Goal: Information Seeking & Learning: Learn about a topic

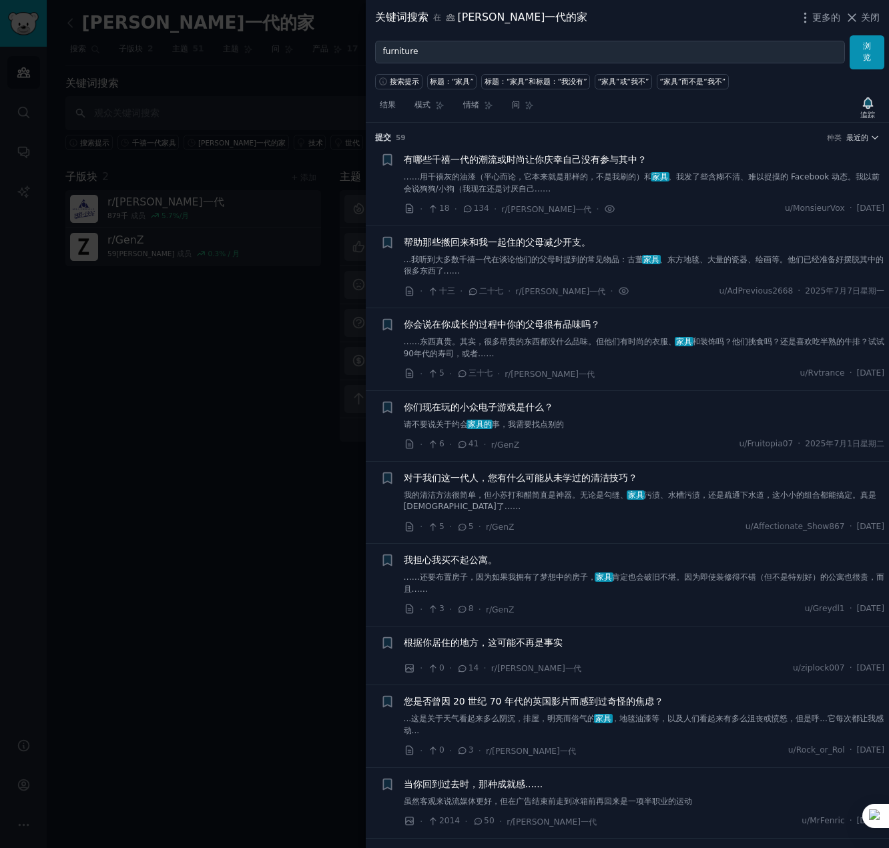
scroll to position [1387, 0]
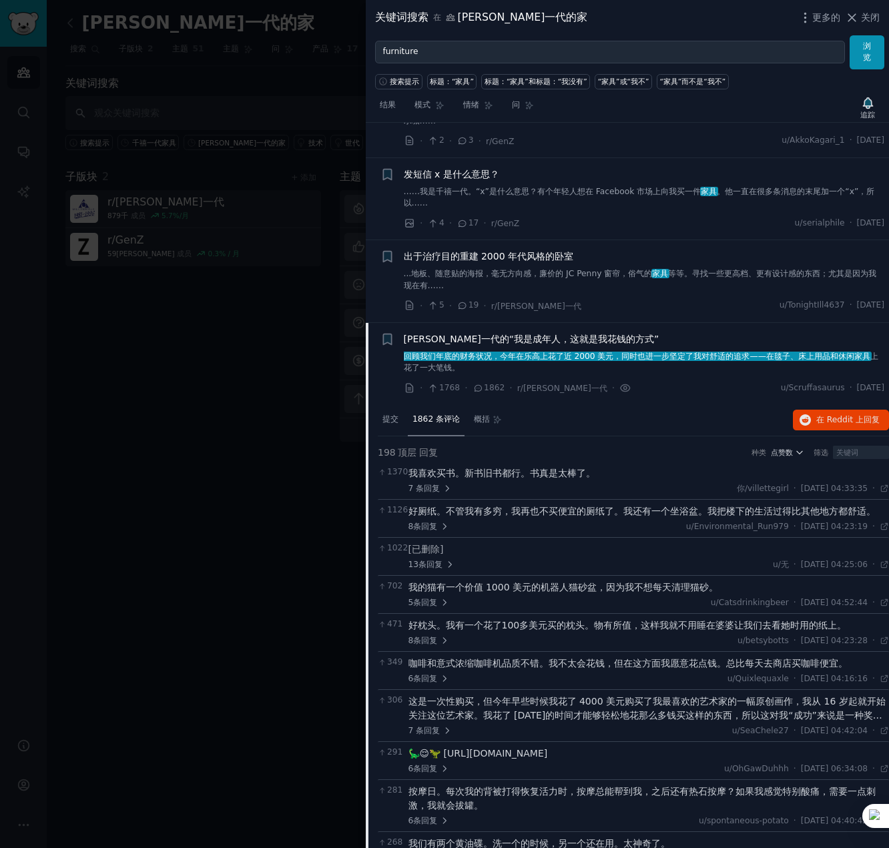
click at [434, 270] on font "...地板、随意贴的海报，毫无方向感，廉价的 JC Penny 窗帘，俗气的" at bounding box center [528, 273] width 249 height 9
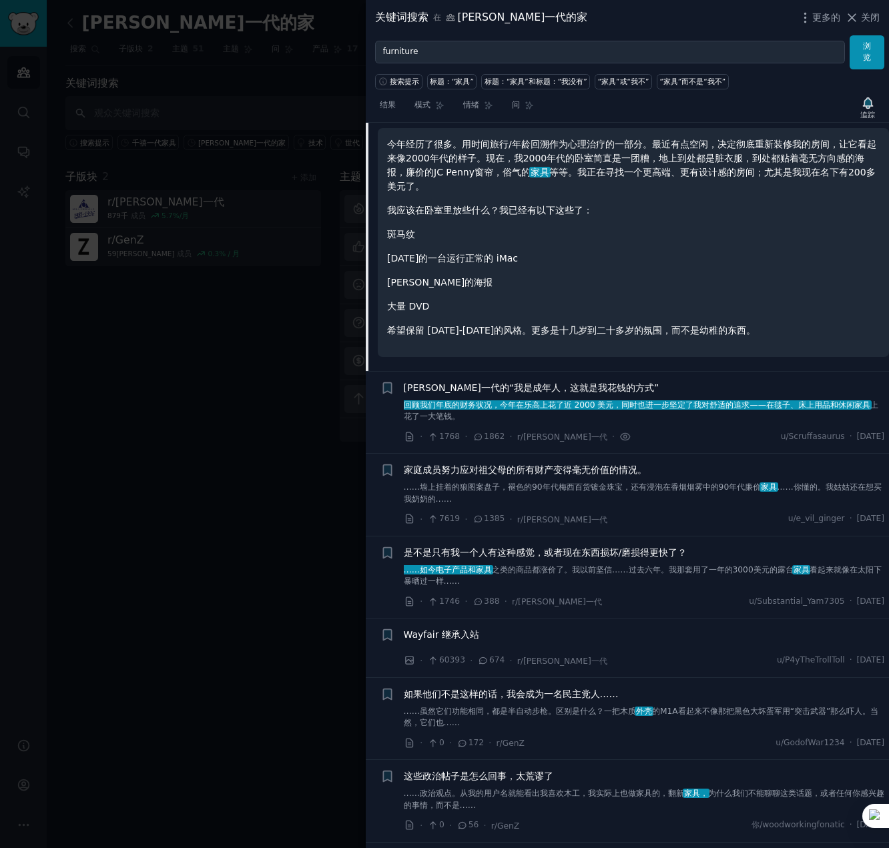
scroll to position [1438, 0]
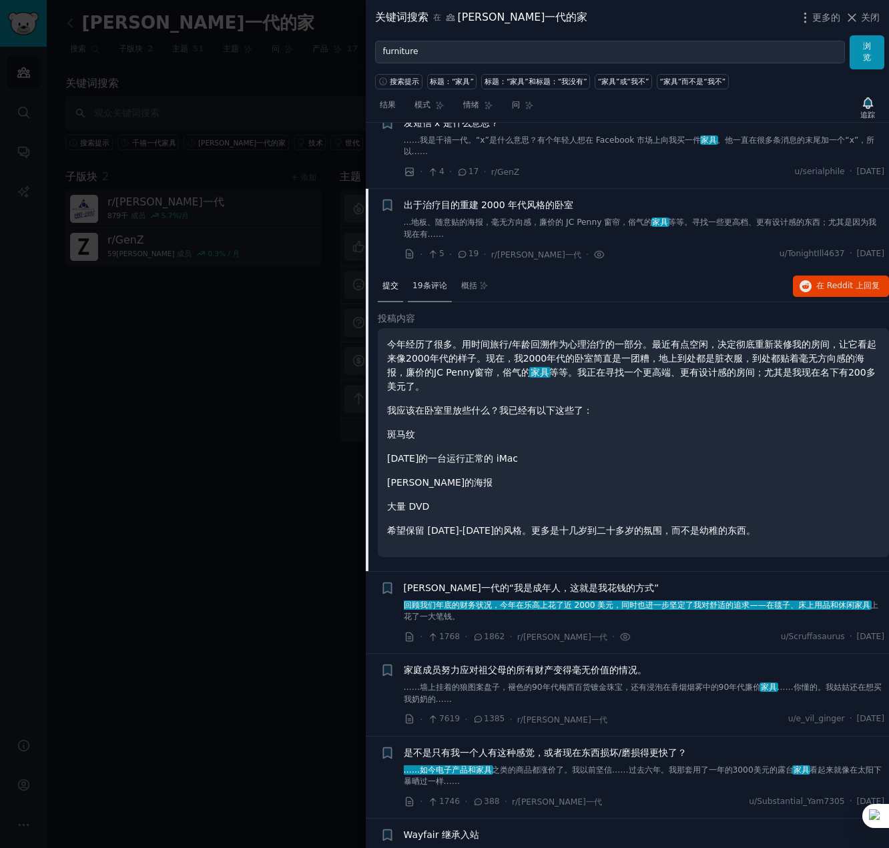
click at [440, 285] on font "19条评论" at bounding box center [429, 285] width 35 height 9
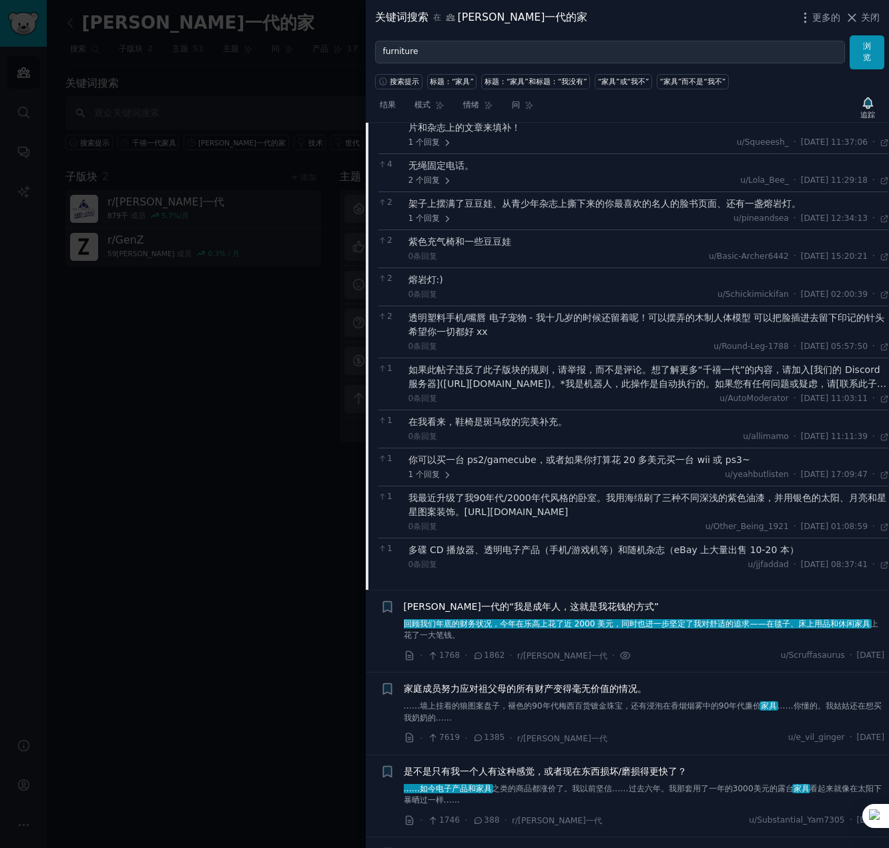
scroll to position [1705, 0]
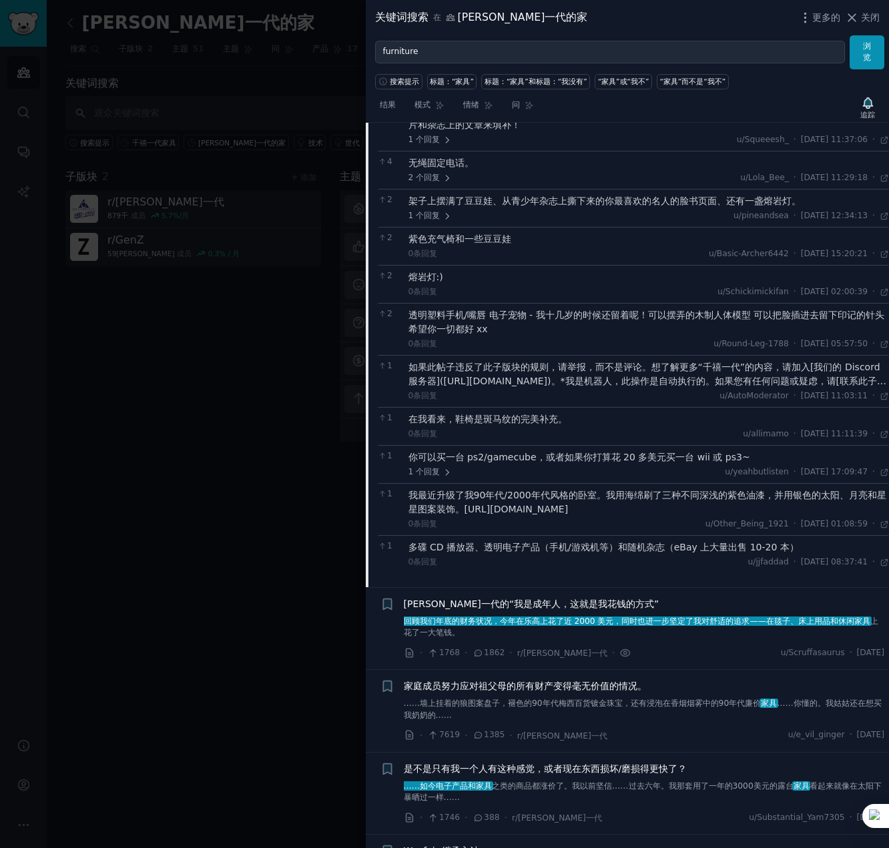
click at [492, 504] on font "我最近升级了我90年代/2000年代风格的卧室。我用海绵刷了三种不同深浅的紫色油漆，并用银色的太阳、月亮和星星图案装饰。[URL][DOMAIN_NAME]" at bounding box center [647, 502] width 478 height 25
drag, startPoint x: 464, startPoint y: 512, endPoint x: 852, endPoint y: 528, distance: 388.0
click at [852, 516] on div "我最近升级了我90年代/2000年代风格的卧室。我用海绵刷了三种不同深浅的紫色油漆，并用银色的太阳、月亮和星星图案装饰。[URL][DOMAIN_NAME]" at bounding box center [648, 502] width 481 height 28
copy font "[URL][DOMAIN_NAME]"
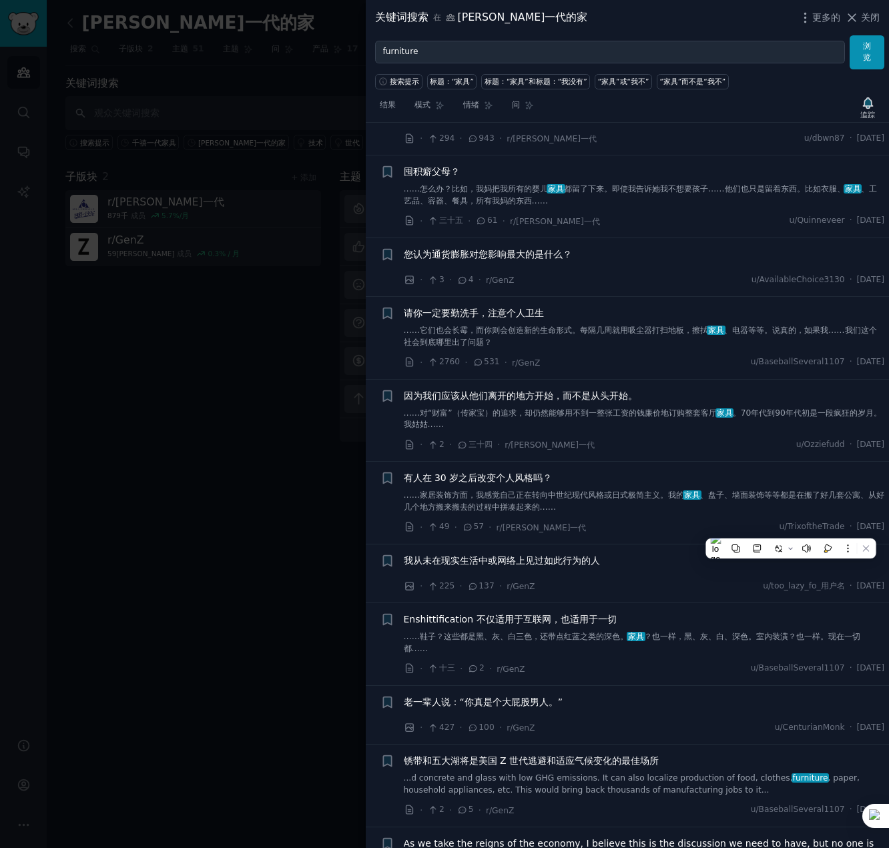
scroll to position [3240, 0]
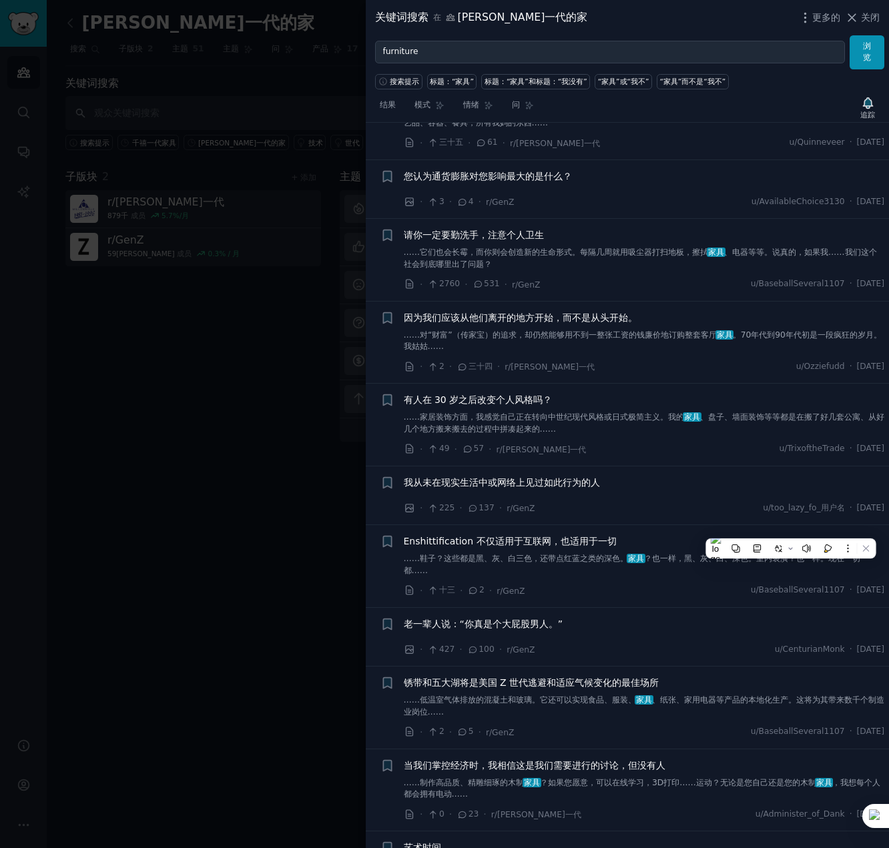
click at [470, 434] on font "、盘子、墙面装饰等等都是在搬了好几套公寓、从好几个地方搬来搬去的过程中拼凑起来的……" at bounding box center [644, 422] width 481 height 21
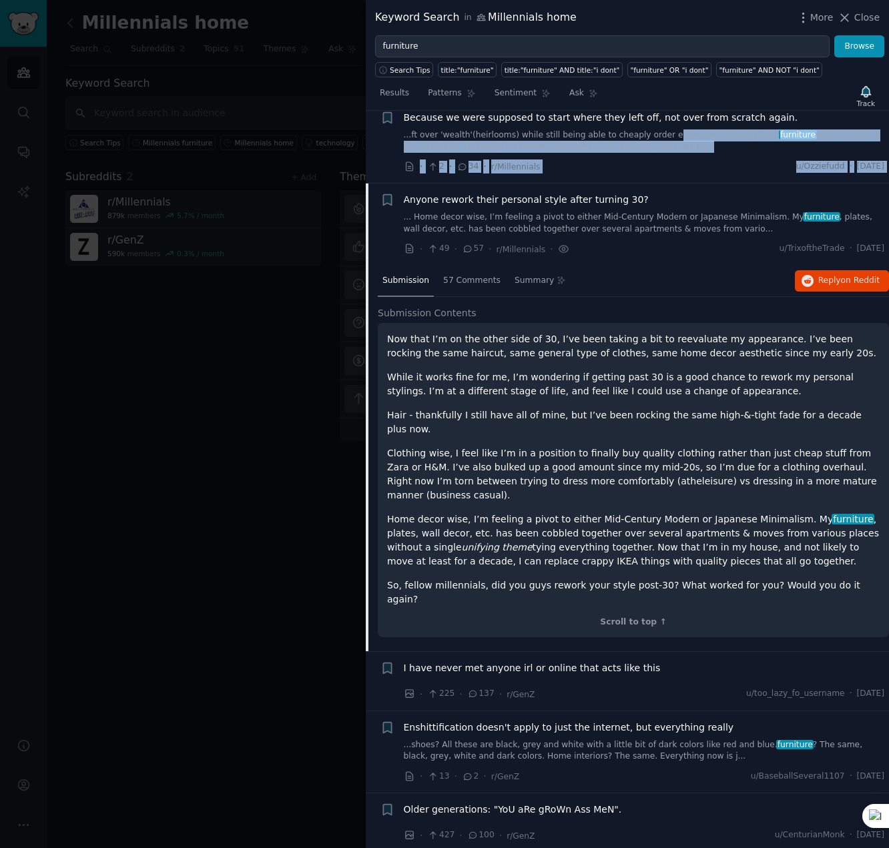
scroll to position [2908, 0]
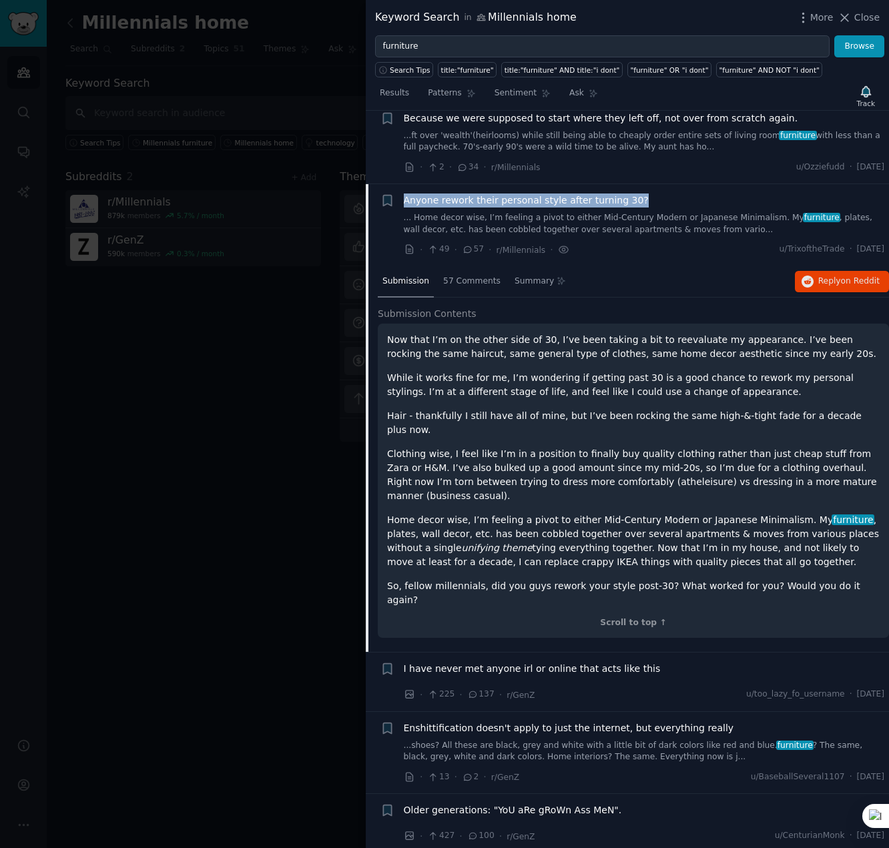
drag, startPoint x: 428, startPoint y: 124, endPoint x: 654, endPoint y: 181, distance: 232.5
click at [654, 193] on div "+ Anyone rework their personal style after turning 30? ... Home decor wise, I’m…" at bounding box center [632, 224] width 504 height 63
copy span "Anyone rework their personal style after turning 30?"
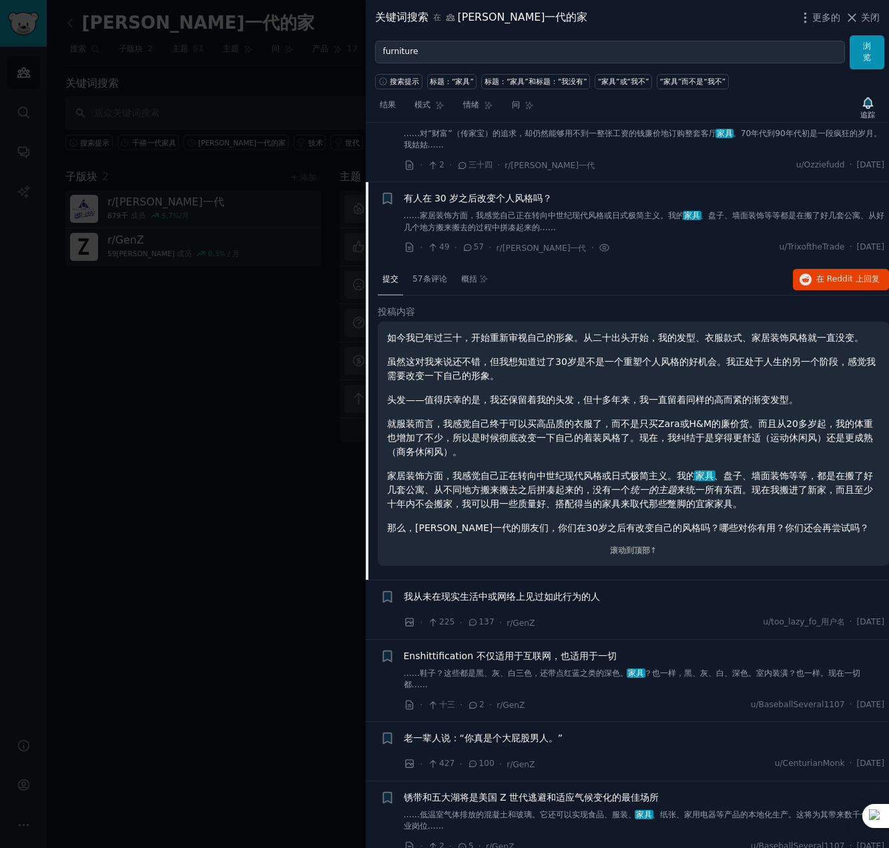
scroll to position [3325, 0]
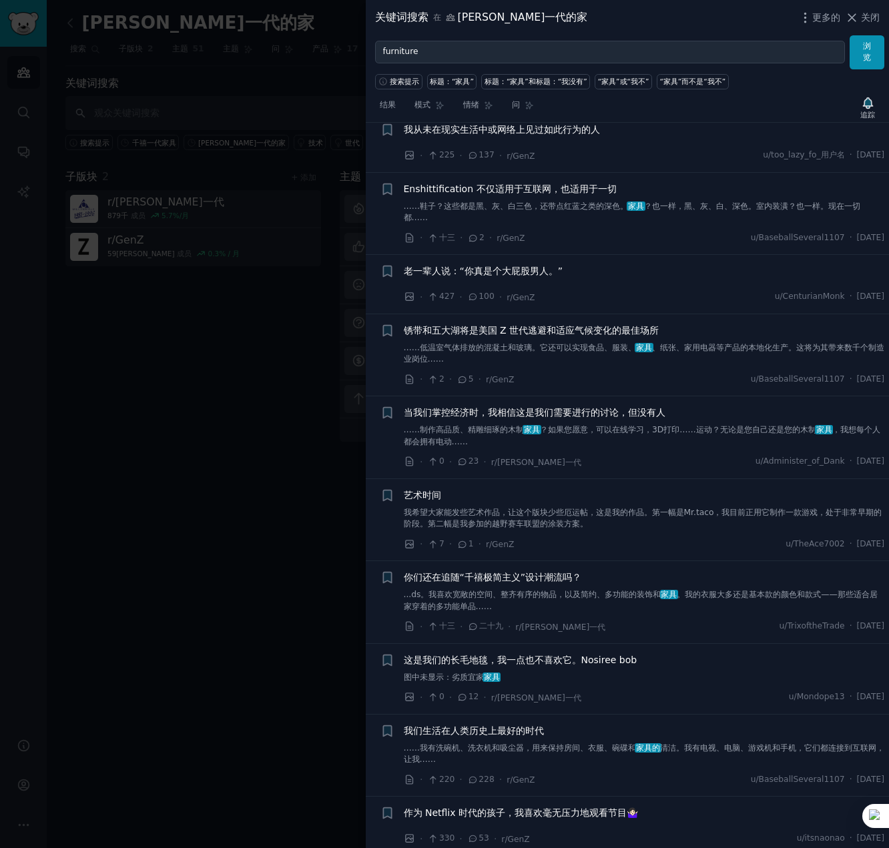
click at [434, 506] on div "艺术时间 我希望大家能发些艺术作品，让这个版块少些厄运帖，这是我的作品。第一幅是Mr.taco，我目前正用它制作一款游戏，处于非常早期的阶段。第二幅是我参加的…" at bounding box center [644, 509] width 481 height 42
click at [428, 497] on font "艺术时间" at bounding box center [422, 495] width 37 height 11
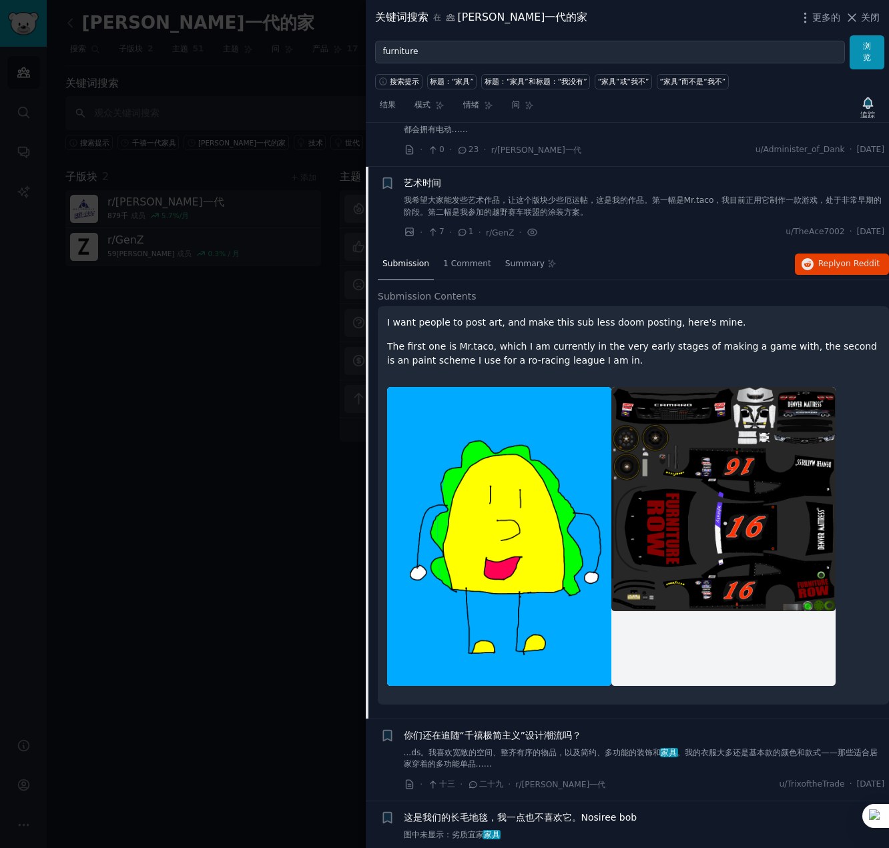
scroll to position [3366, 0]
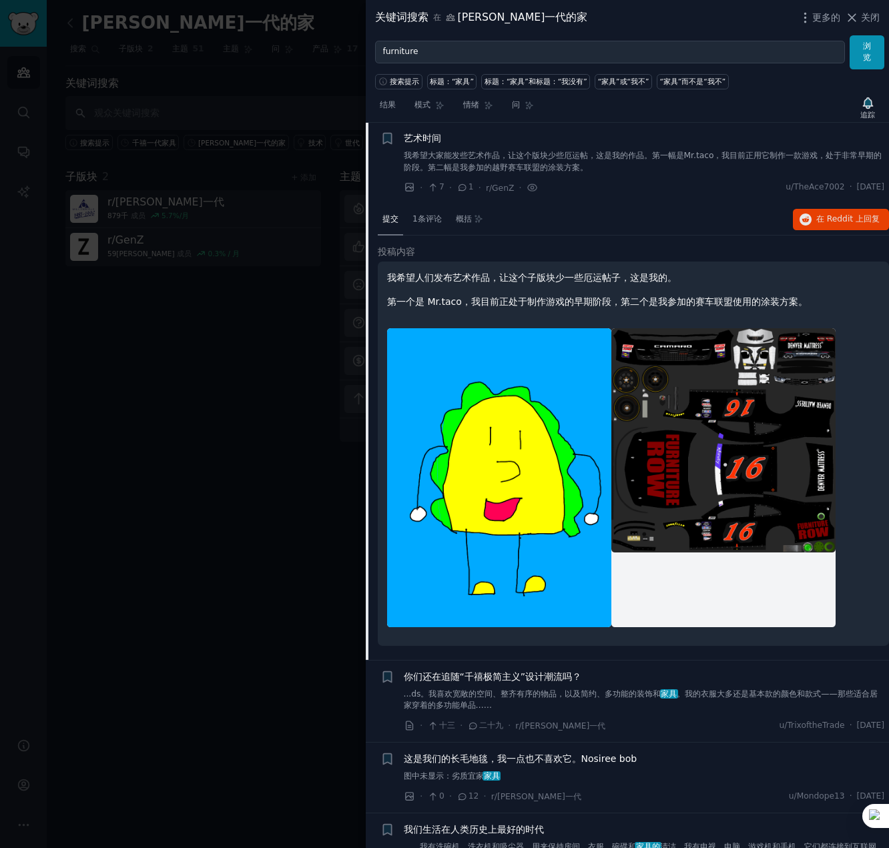
click at [474, 676] on font "你们还在追随“千禧极简主义”设计潮流吗？" at bounding box center [493, 676] width 178 height 11
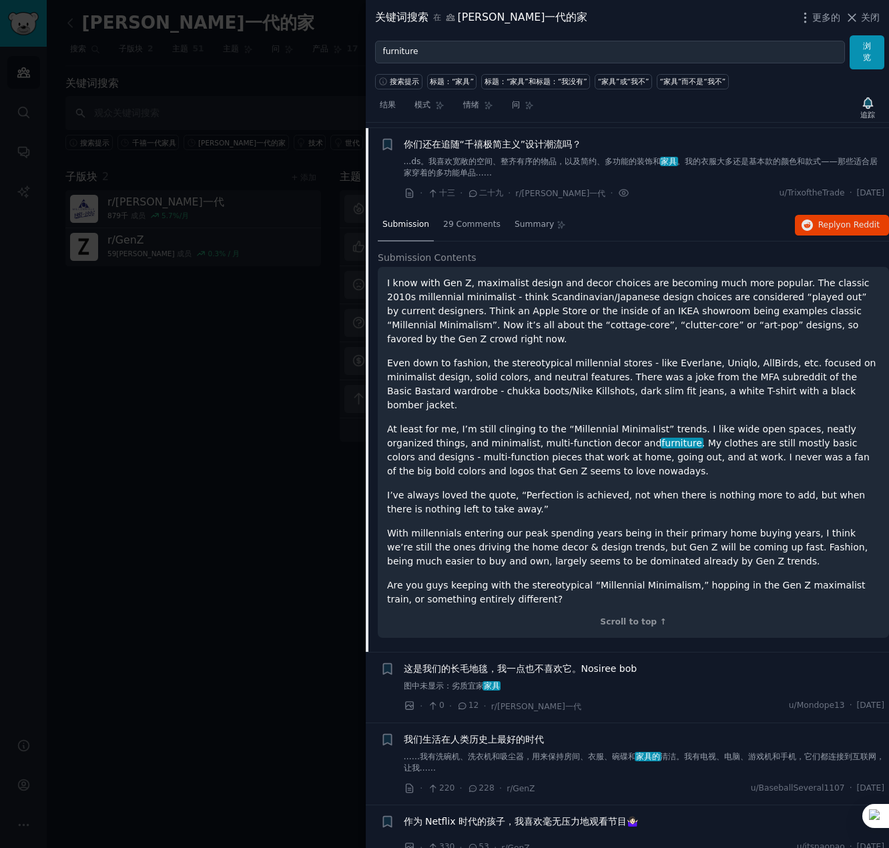
scroll to position [3448, 0]
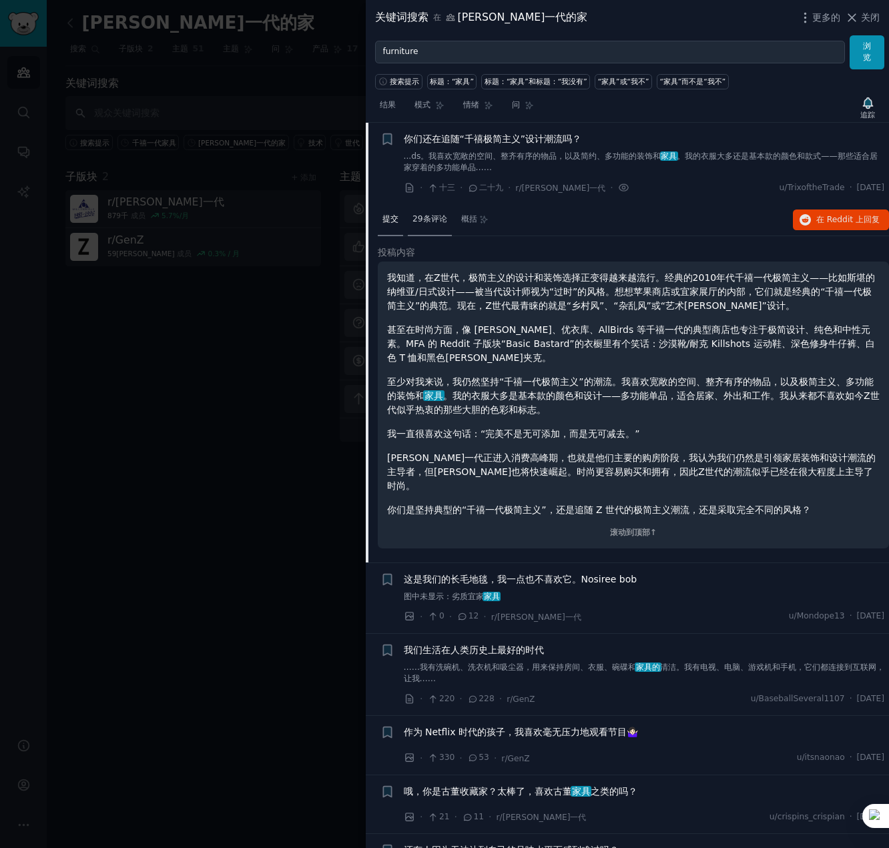
click at [437, 217] on font "29条评论" at bounding box center [429, 218] width 35 height 9
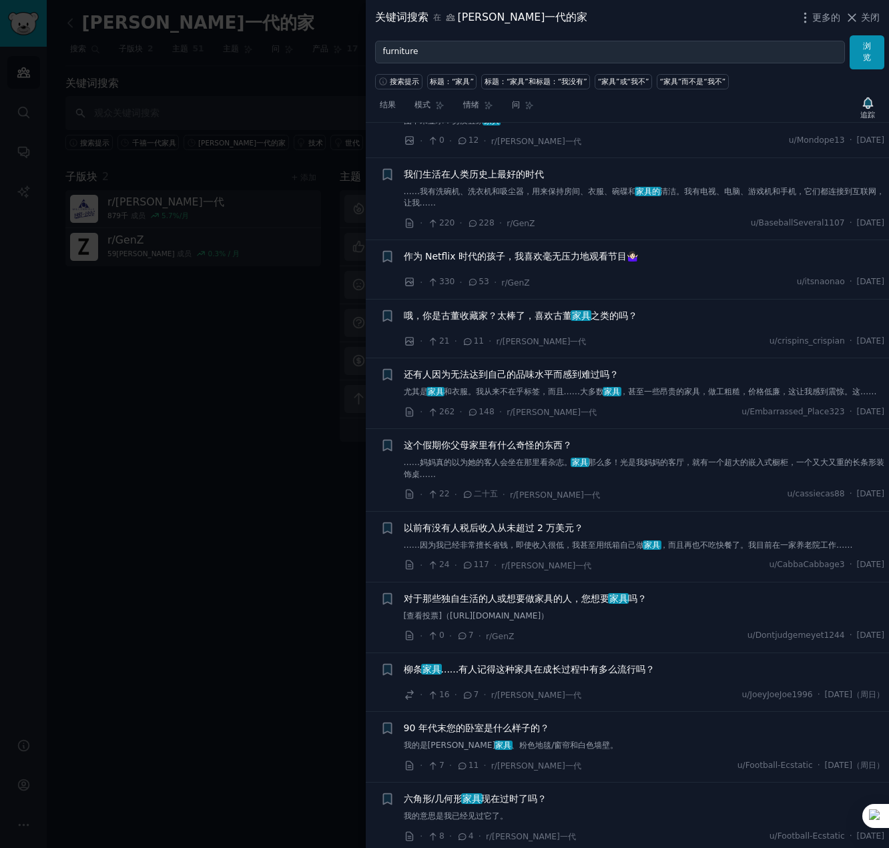
scroll to position [4849, 0]
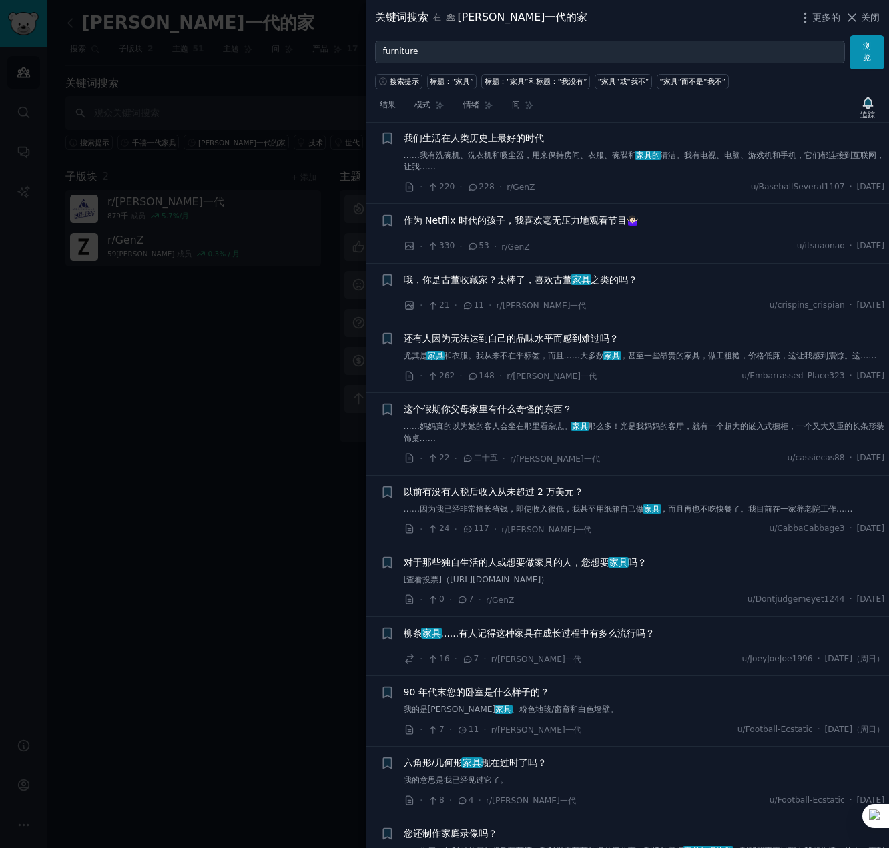
click at [512, 402] on li "+ 这个假期你父母家里有什么奇怪的东西？ ……妈妈真的以为她的客人会坐在那里看杂志。 家具 那么多！光是我妈妈的客厅，就有一个超大的嵌入式橱柜，一个又大又重的…" at bounding box center [627, 434] width 523 height 82
click at [492, 431] on link "……妈妈真的以为她的客人会坐在那里看杂志。 家具 那么多！光是我妈妈的客厅，就有一个超大的嵌入式橱柜，一个又大又重的长条形装饰桌……" at bounding box center [644, 432] width 481 height 23
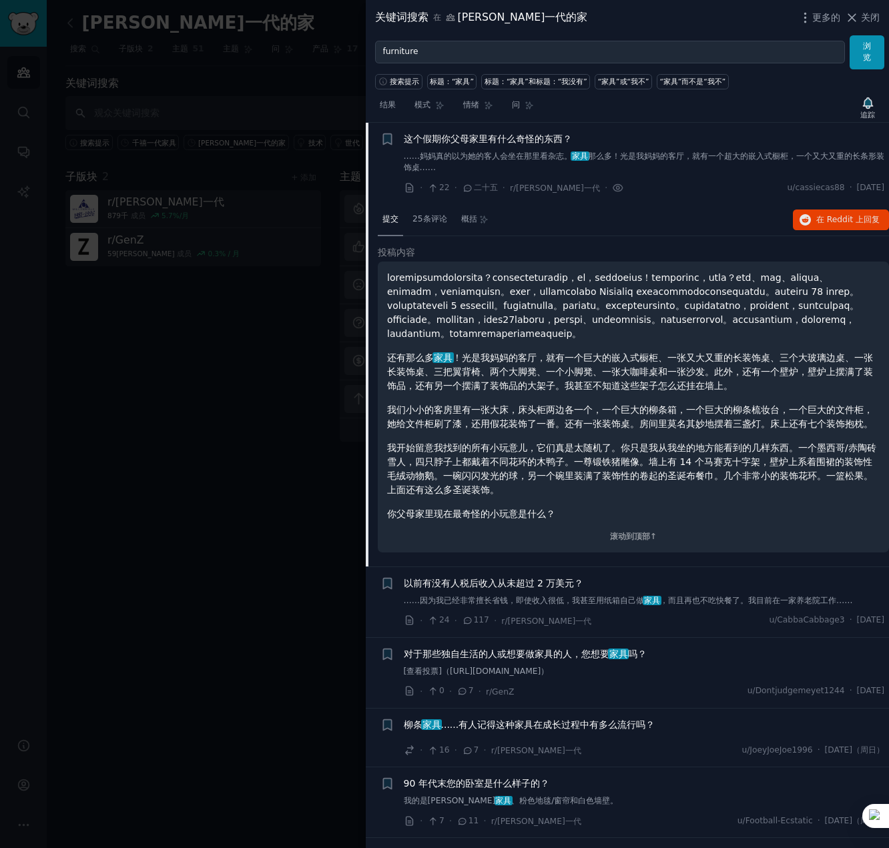
scroll to position [3939, 0]
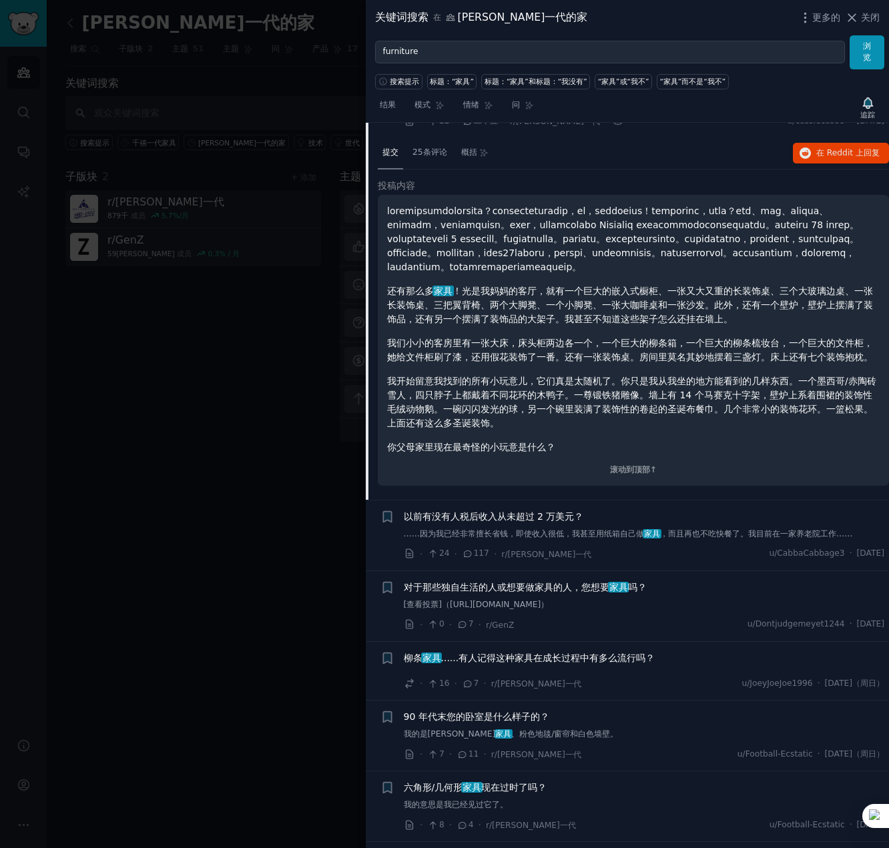
click at [556, 592] on font "对于那些独自生活的人或想要做家具的人，您想要" at bounding box center [506, 587] width 205 height 11
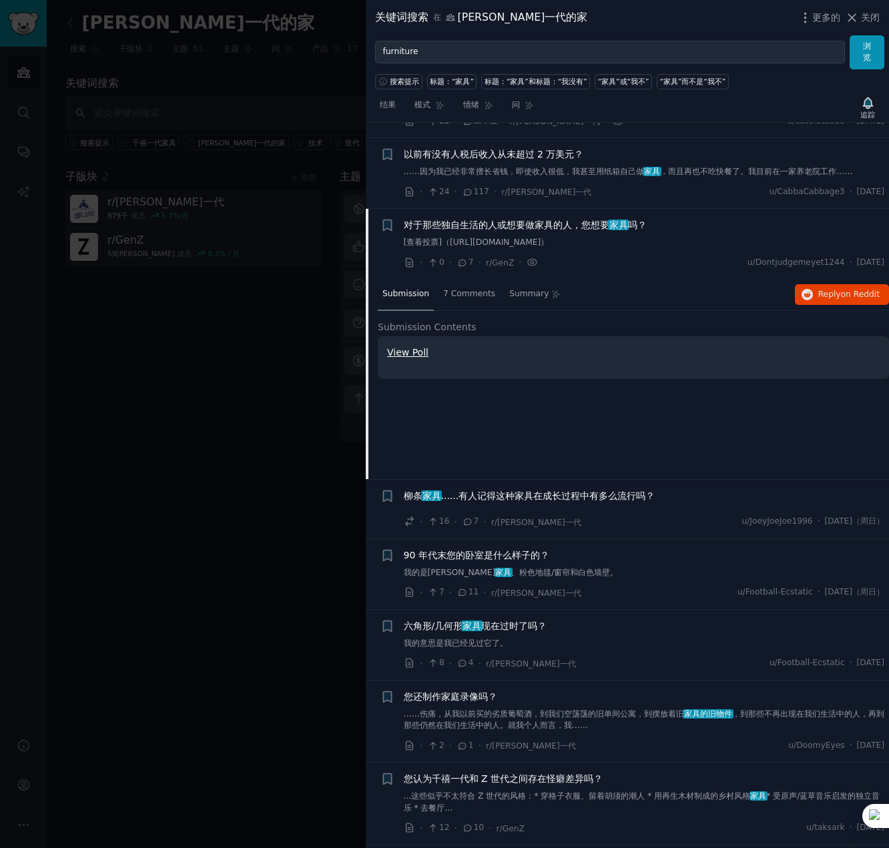
scroll to position [3995, 0]
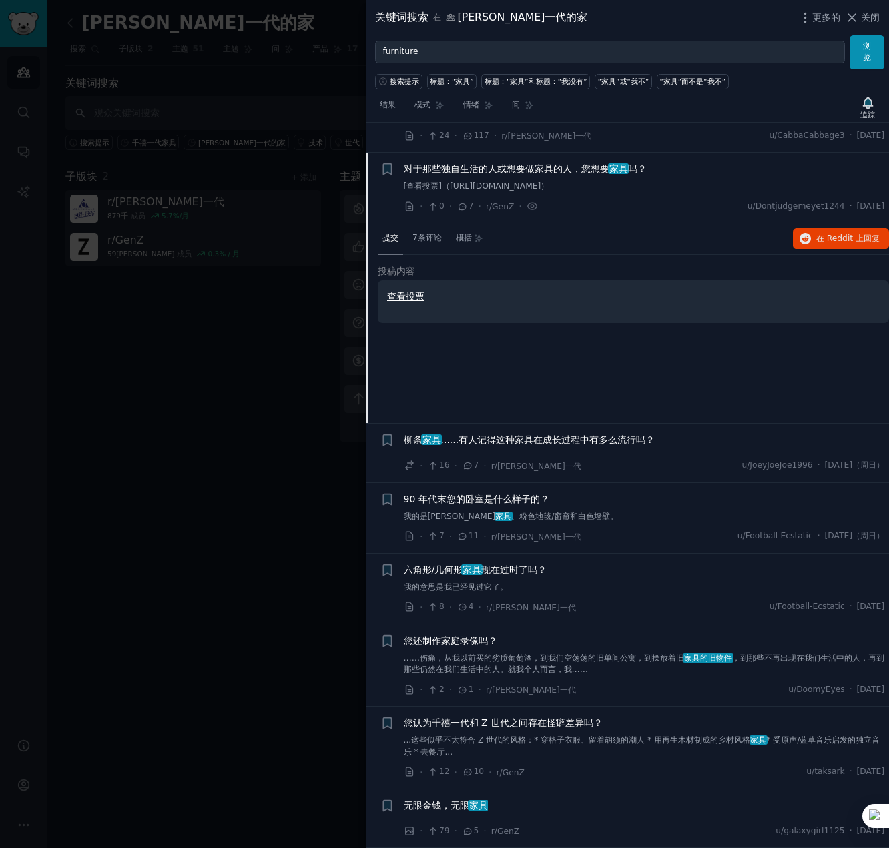
click at [412, 292] on font "查看投票" at bounding box center [405, 296] width 37 height 11
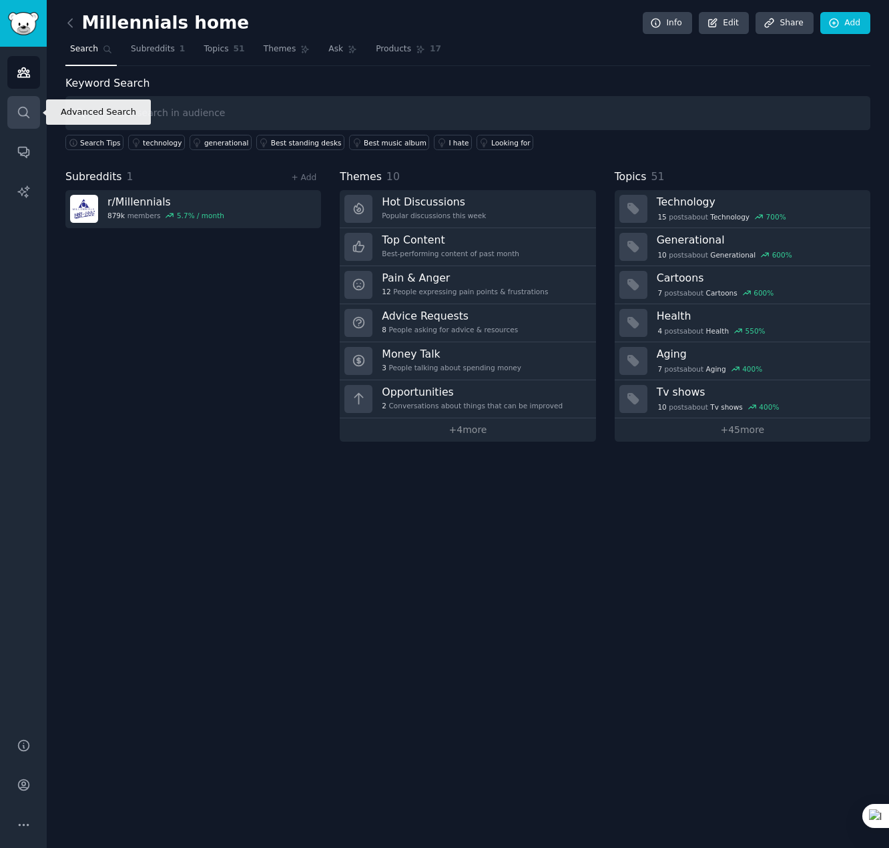
click at [18, 107] on icon "Sidebar" at bounding box center [24, 112] width 14 height 14
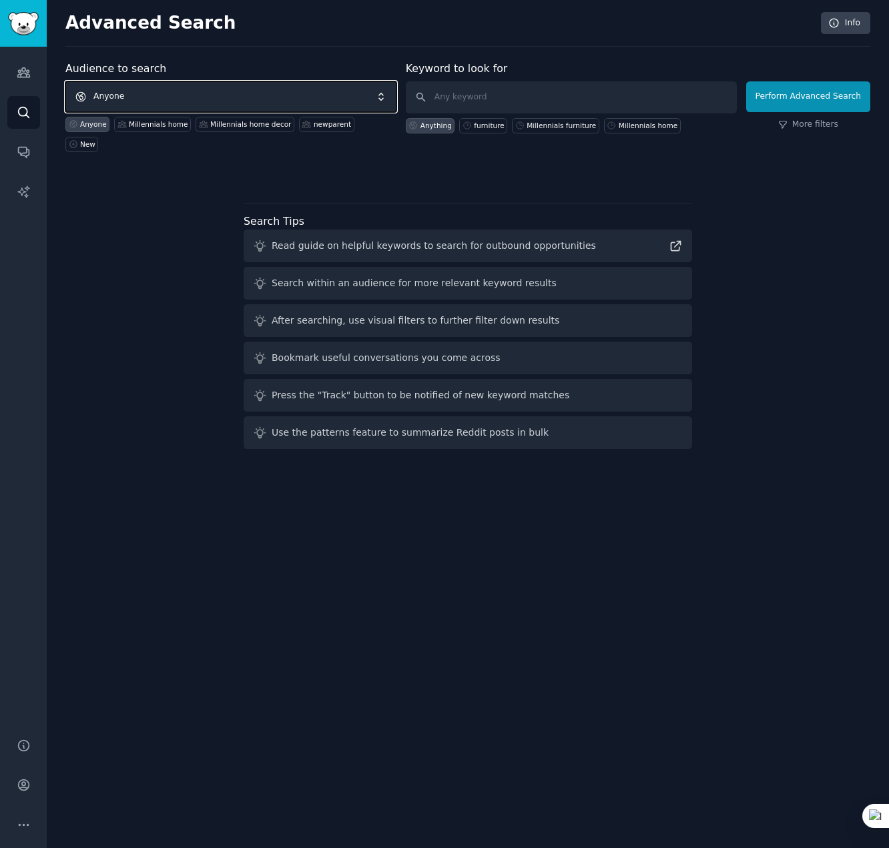
click at [189, 102] on span "Anyone" at bounding box center [230, 96] width 331 height 31
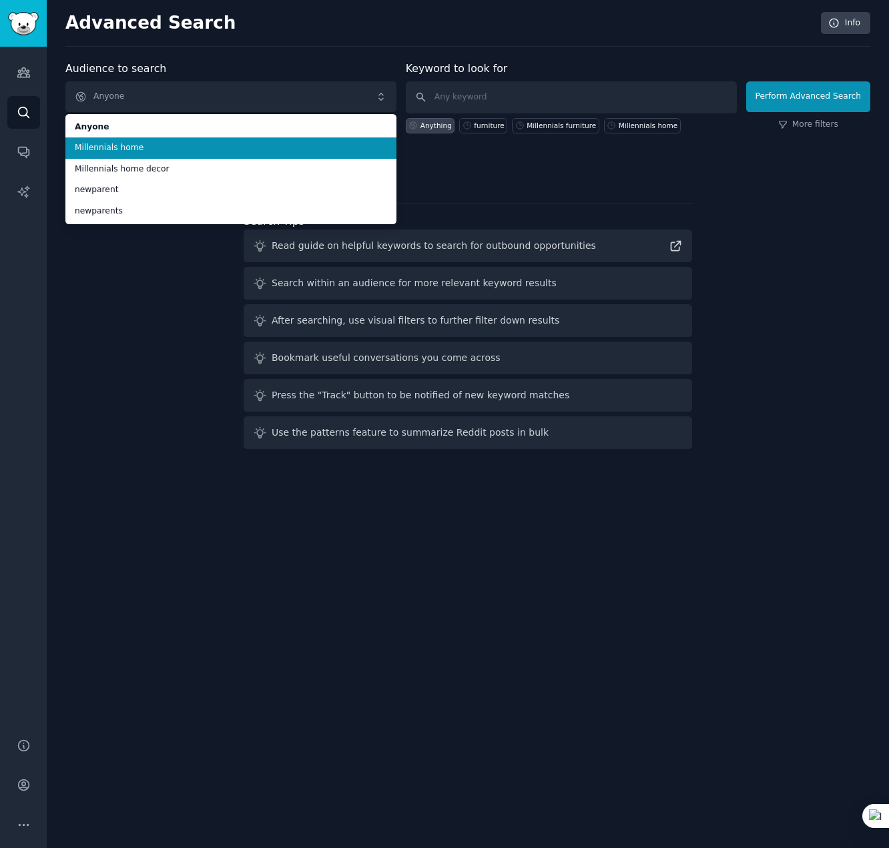
click at [119, 150] on span "Millennials home" at bounding box center [231, 148] width 312 height 12
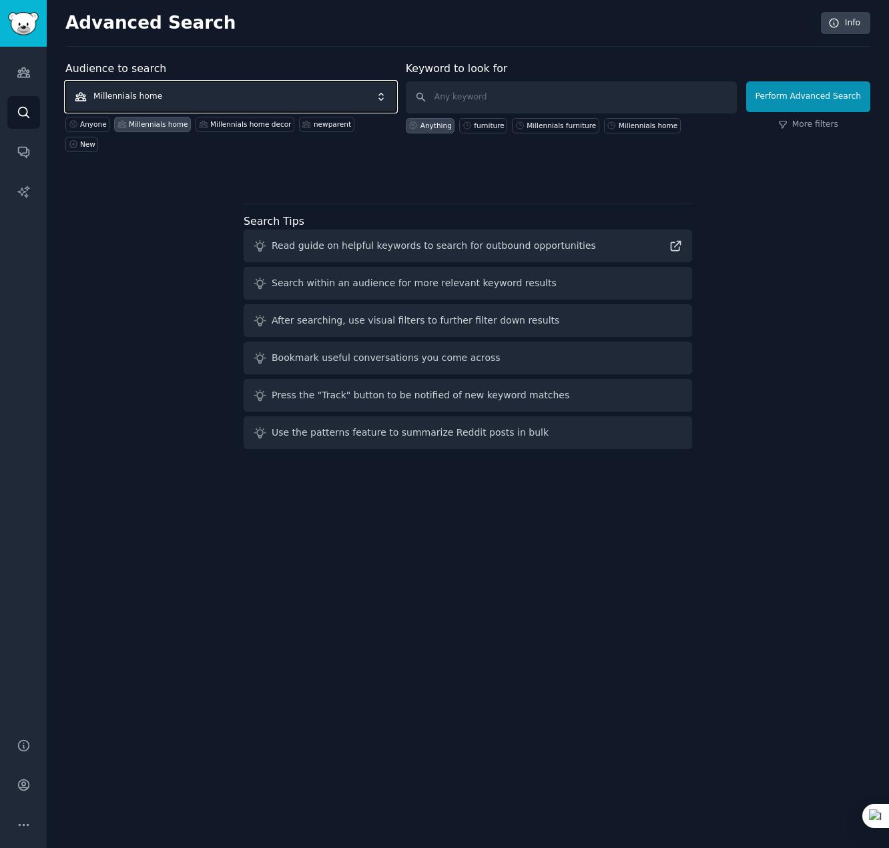
click at [153, 97] on span "Millennials home" at bounding box center [230, 96] width 331 height 31
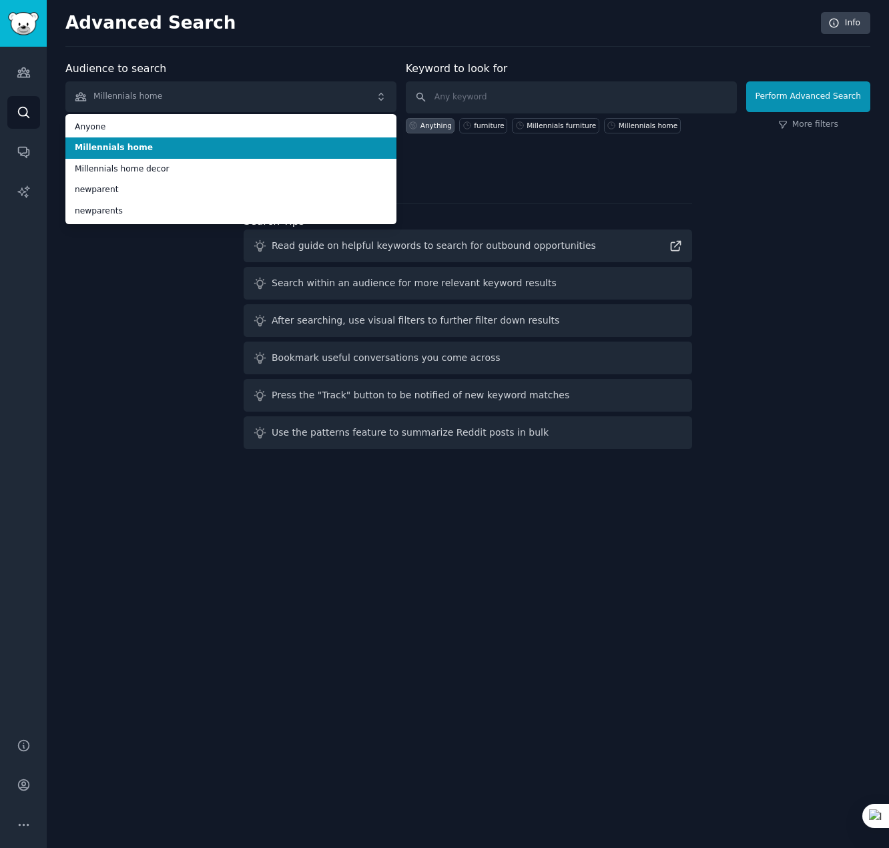
click at [130, 141] on li "Millennials home" at bounding box center [230, 147] width 331 height 21
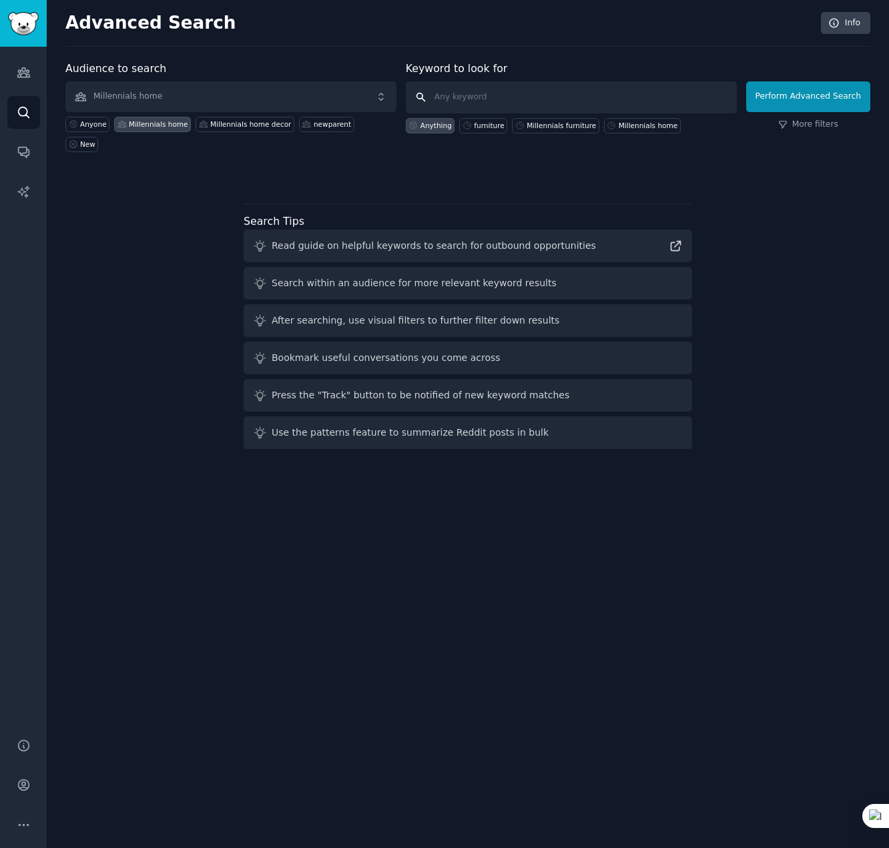
click at [499, 101] on input "text" at bounding box center [571, 97] width 331 height 32
type input "furniture"
click button "Perform Advanced Search" at bounding box center [808, 96] width 124 height 31
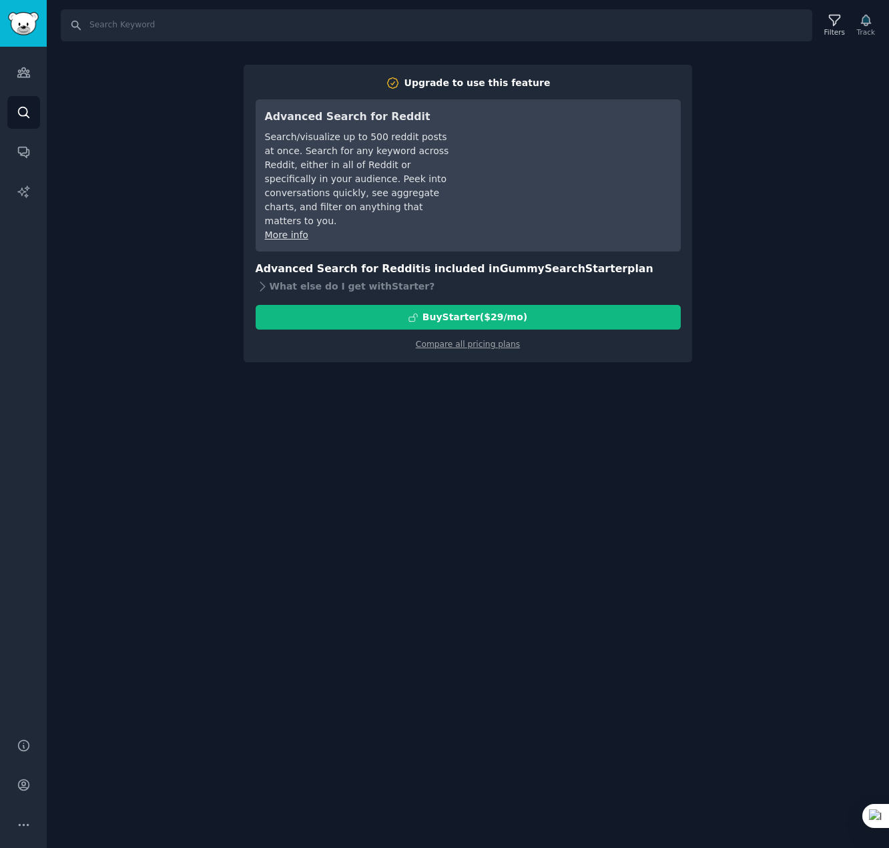
click at [177, 443] on div "Search Filters Track Upgrade to use this feature Advanced Search for Reddit Sea…" at bounding box center [468, 424] width 842 height 848
click at [187, 193] on div "Search Filters Track Upgrade to use this feature Advanced Search for Reddit Sea…" at bounding box center [468, 424] width 842 height 848
click at [472, 345] on link "Compare all pricing plans" at bounding box center [468, 344] width 104 height 9
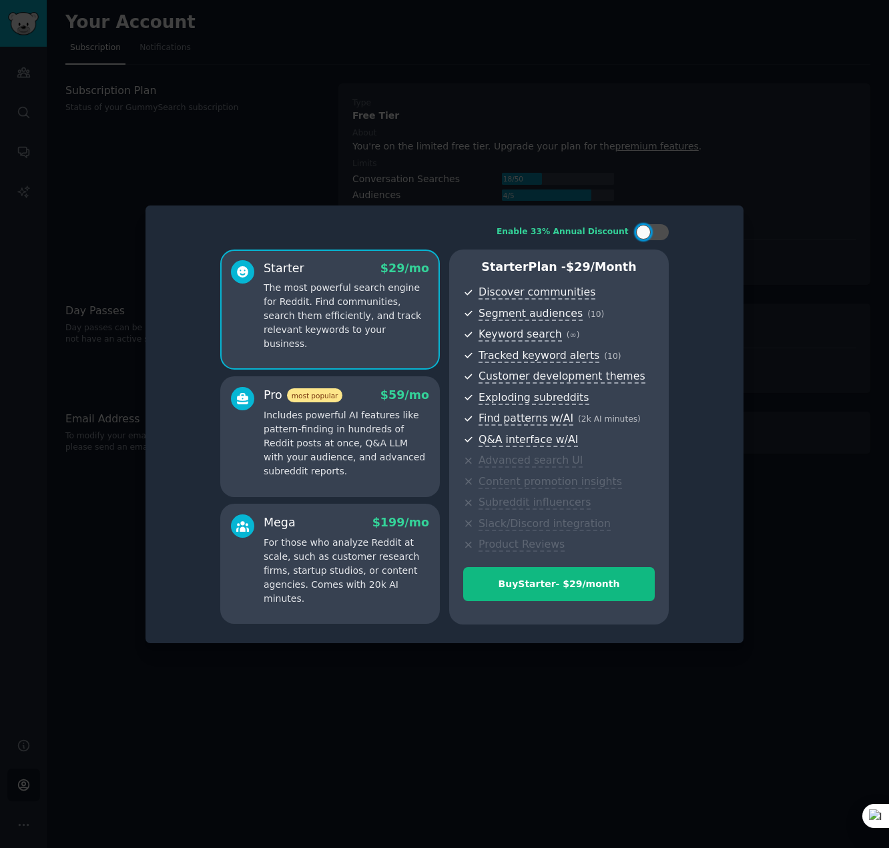
click at [797, 228] on div at bounding box center [444, 424] width 889 height 848
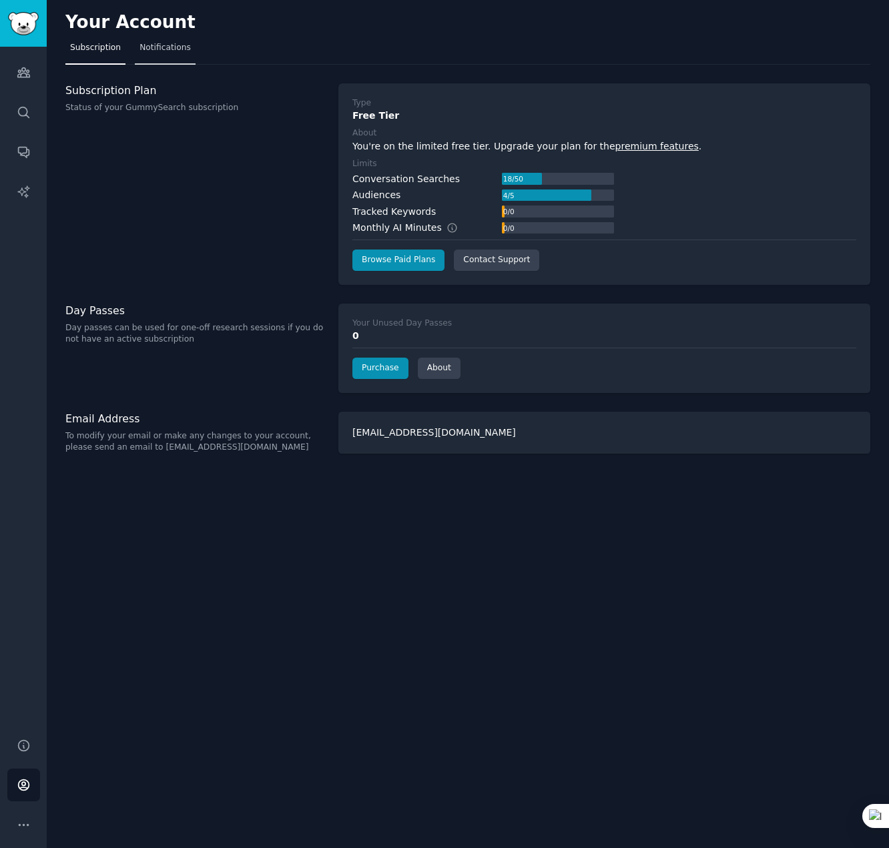
click at [143, 49] on span "Notifications" at bounding box center [164, 48] width 51 height 12
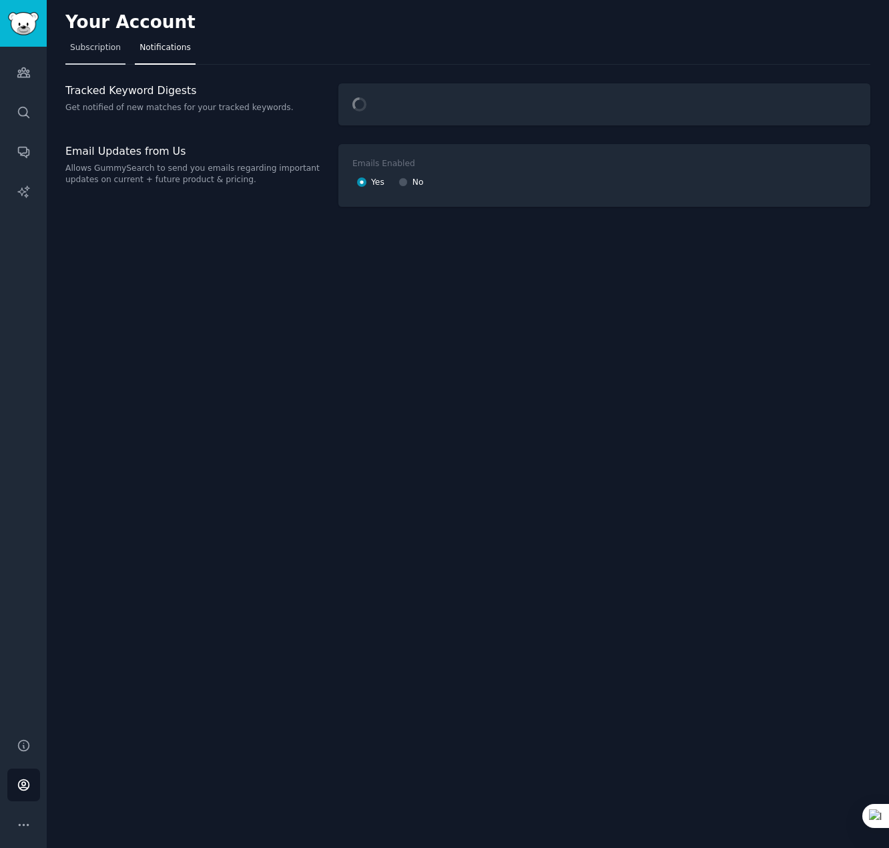
click at [79, 44] on span "Subscription" at bounding box center [95, 48] width 51 height 12
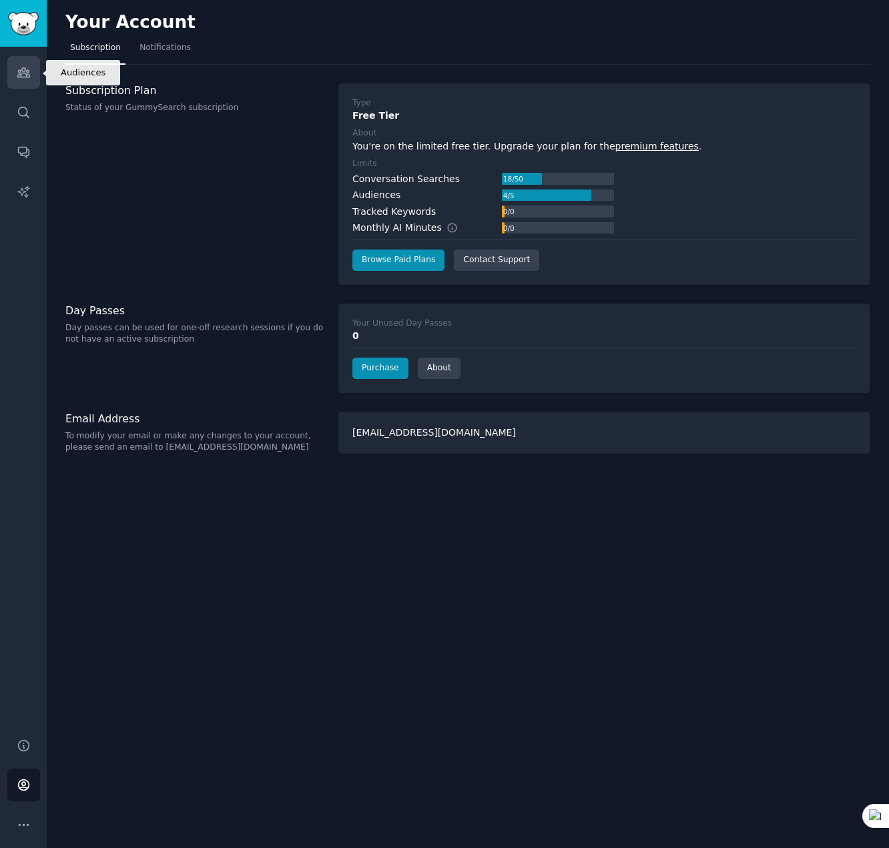
click at [27, 75] on icon "Sidebar" at bounding box center [24, 72] width 14 height 14
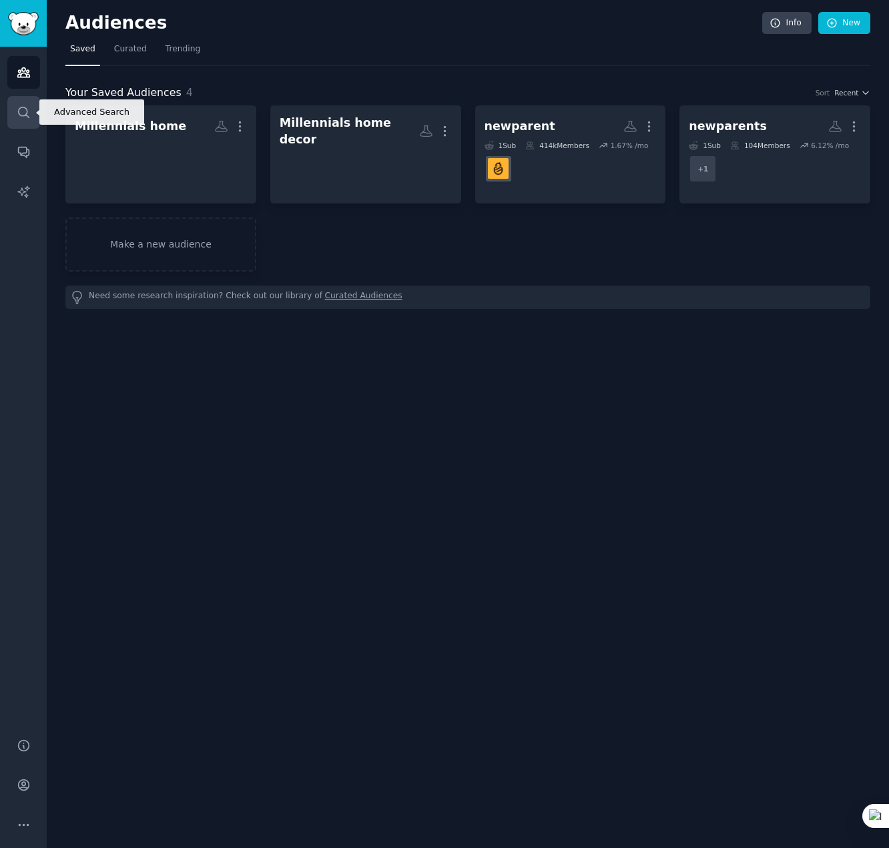
click at [26, 120] on link "Search" at bounding box center [23, 112] width 33 height 33
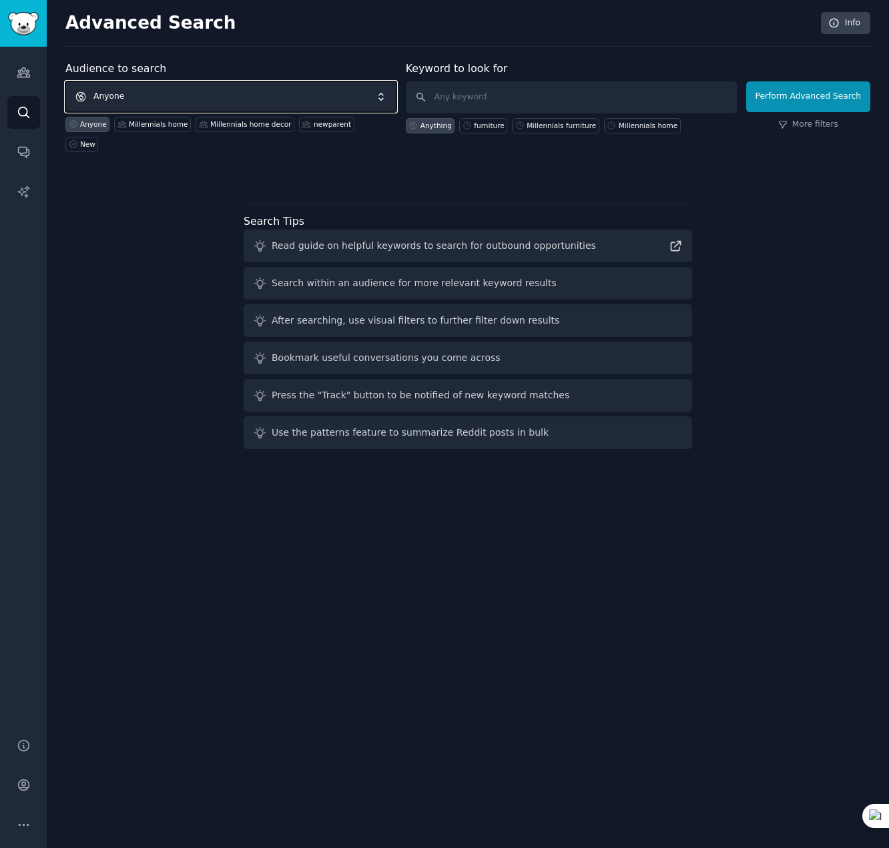
click at [179, 106] on span "Anyone" at bounding box center [230, 96] width 331 height 31
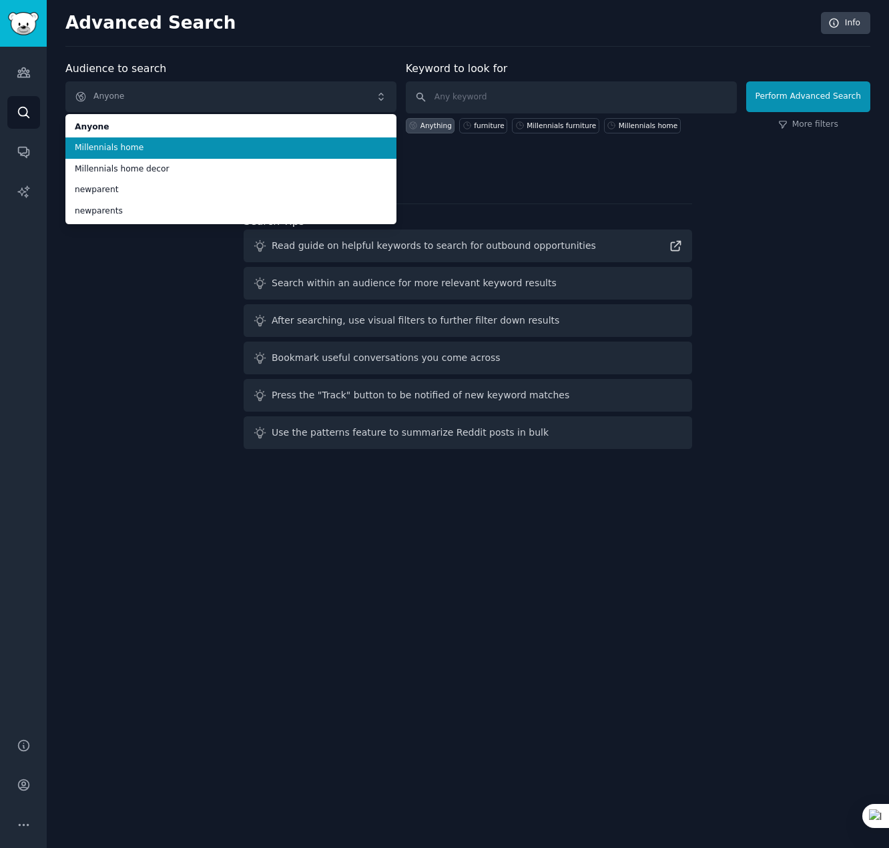
click at [116, 150] on span "Millennials home" at bounding box center [231, 148] width 312 height 12
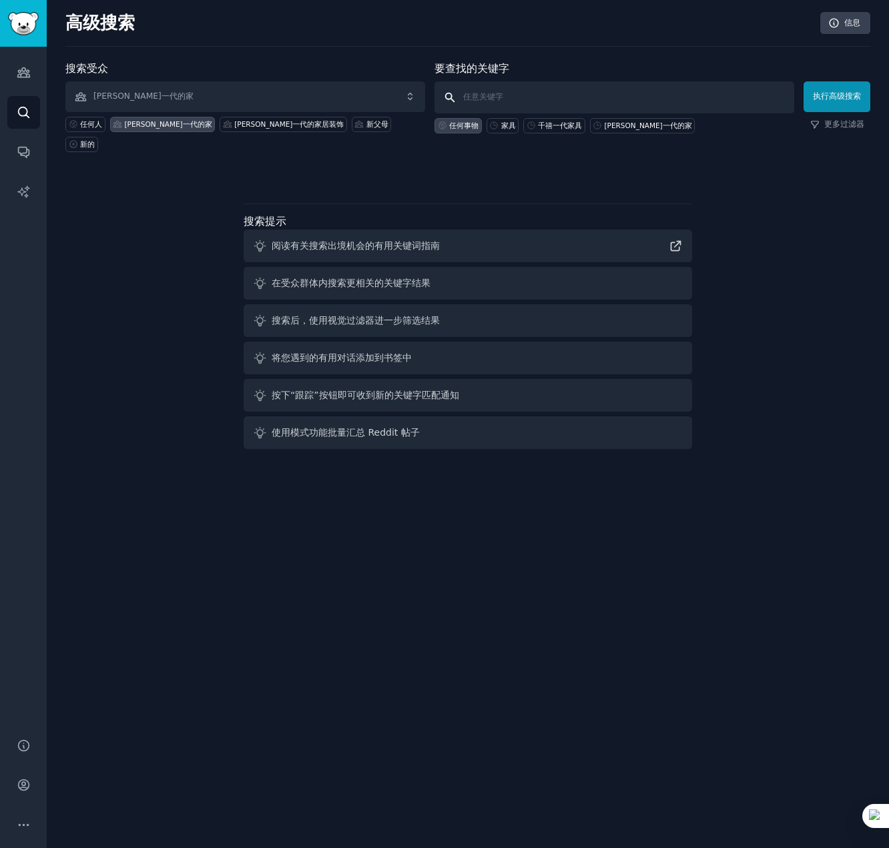
click at [492, 101] on input "text" at bounding box center [614, 97] width 360 height 32
type input "furniture"
click button "执行高级搜索" at bounding box center [836, 96] width 67 height 31
